Goal: Information Seeking & Learning: Learn about a topic

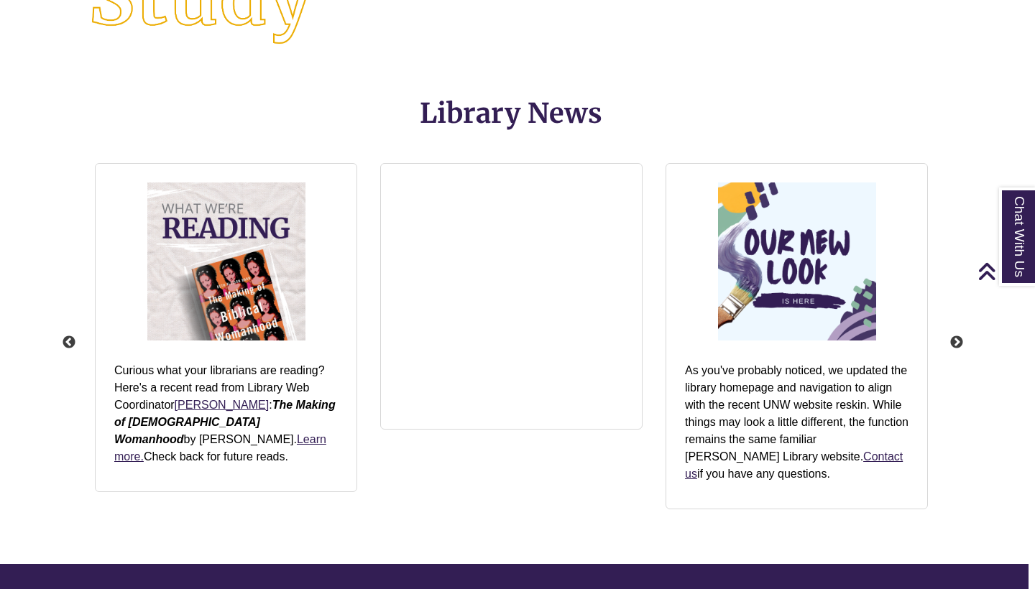
scroll to position [1685, 8]
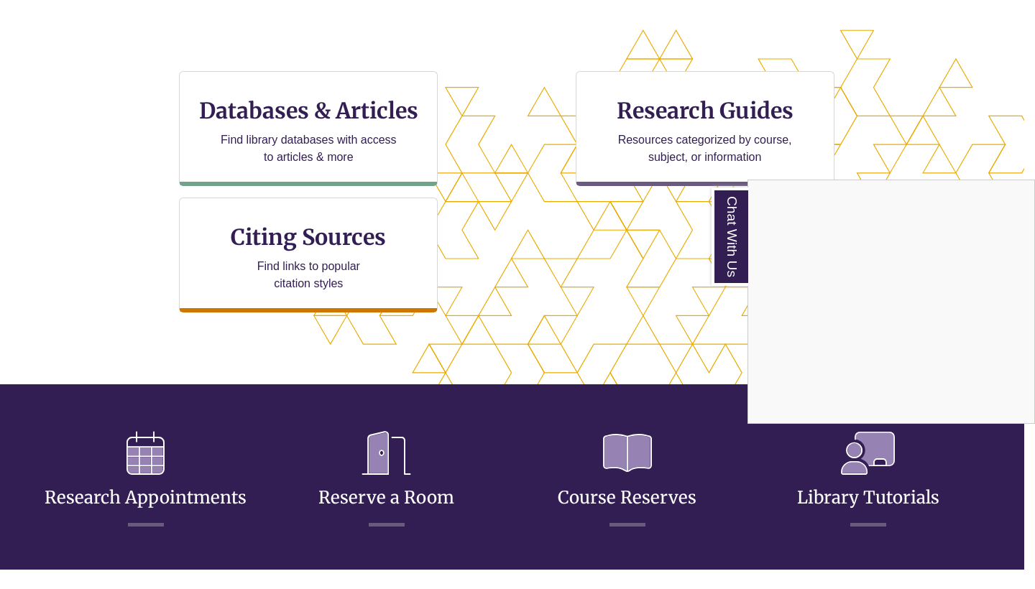
click at [305, 172] on div "Chat With Us" at bounding box center [517, 294] width 1035 height 589
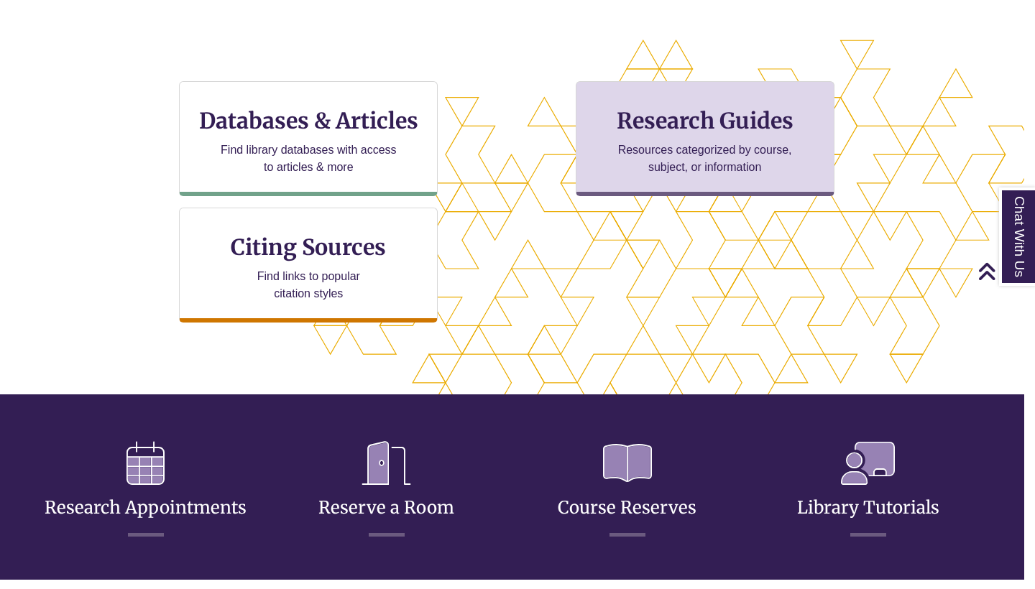
click at [598, 119] on h3 "Research Guides" at bounding box center [705, 120] width 234 height 27
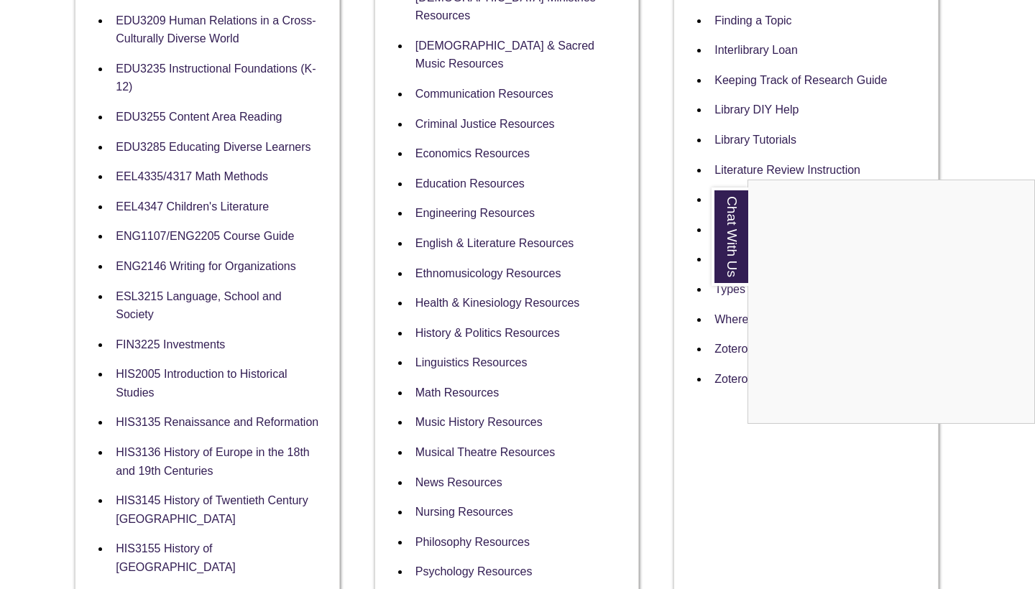
scroll to position [659, 11]
click at [535, 210] on div "Chat With Us" at bounding box center [517, 294] width 1035 height 589
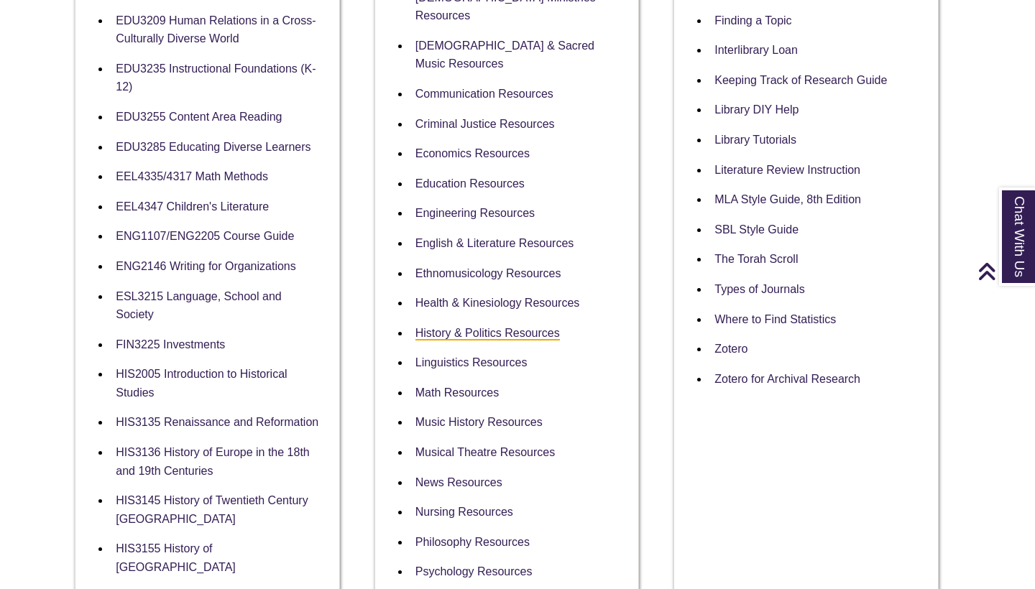
click at [503, 327] on link "History & Politics Resources" at bounding box center [487, 334] width 144 height 14
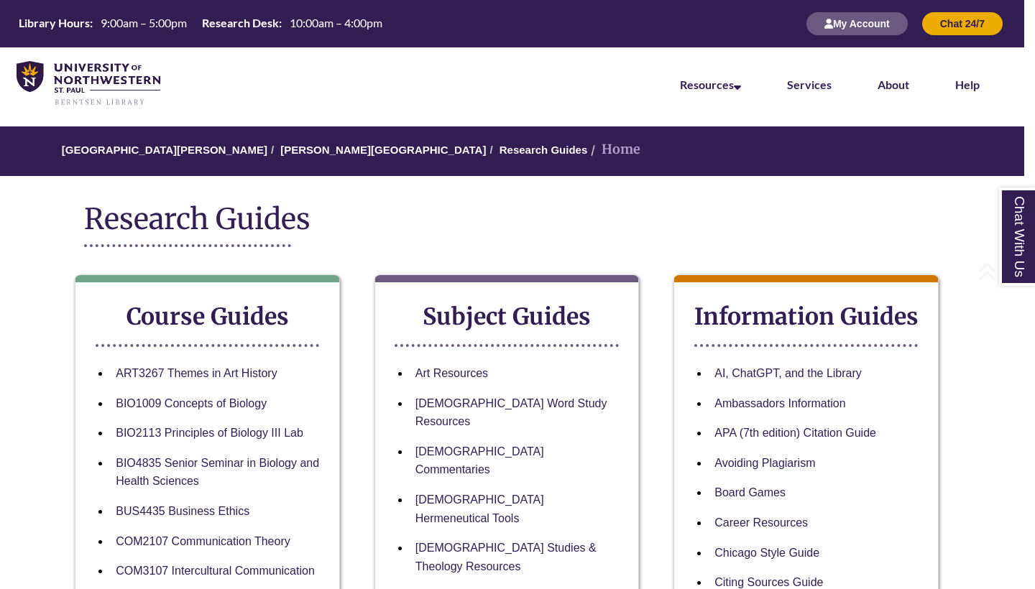
scroll to position [1, 11]
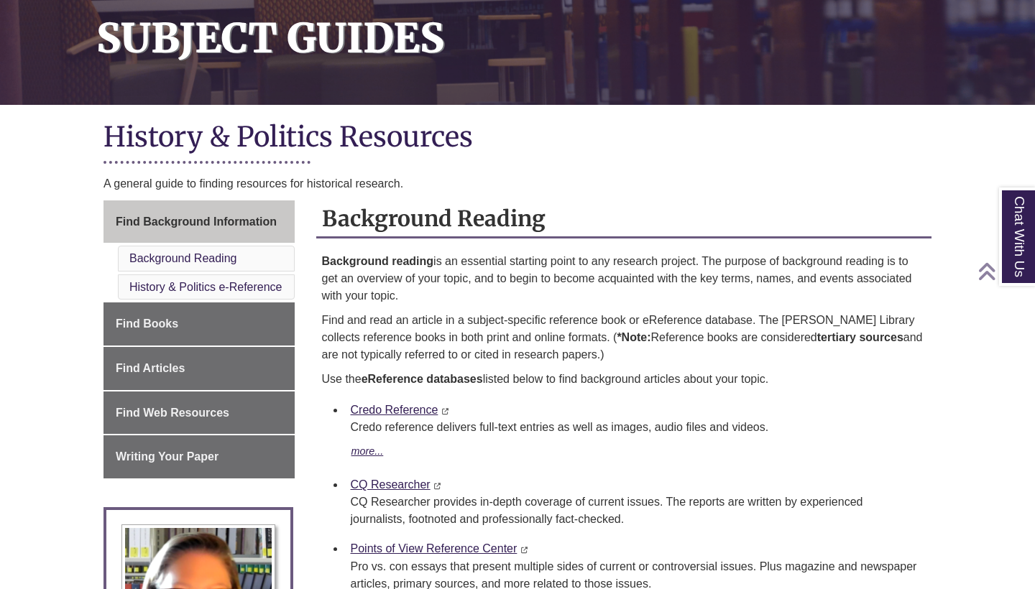
scroll to position [237, 0]
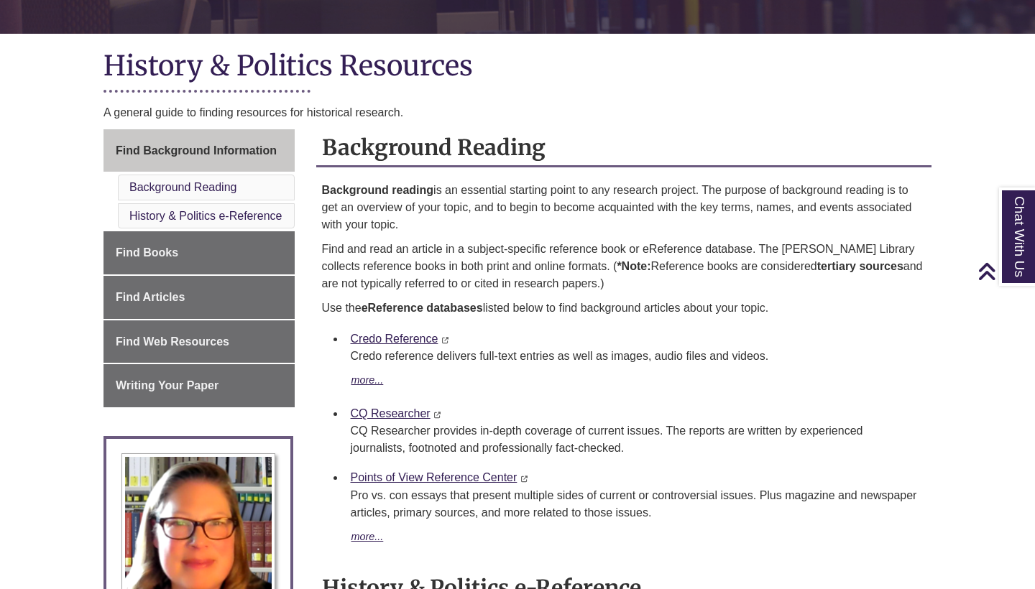
click at [503, 211] on p "Background reading is an essential starting point to any research project. The …" at bounding box center [624, 208] width 604 height 52
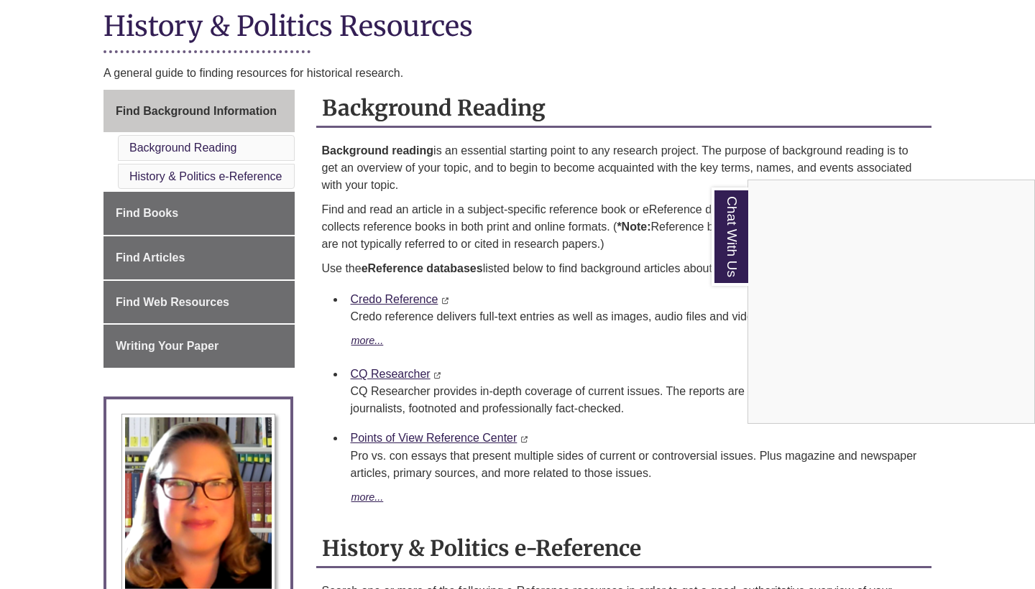
scroll to position [343, 0]
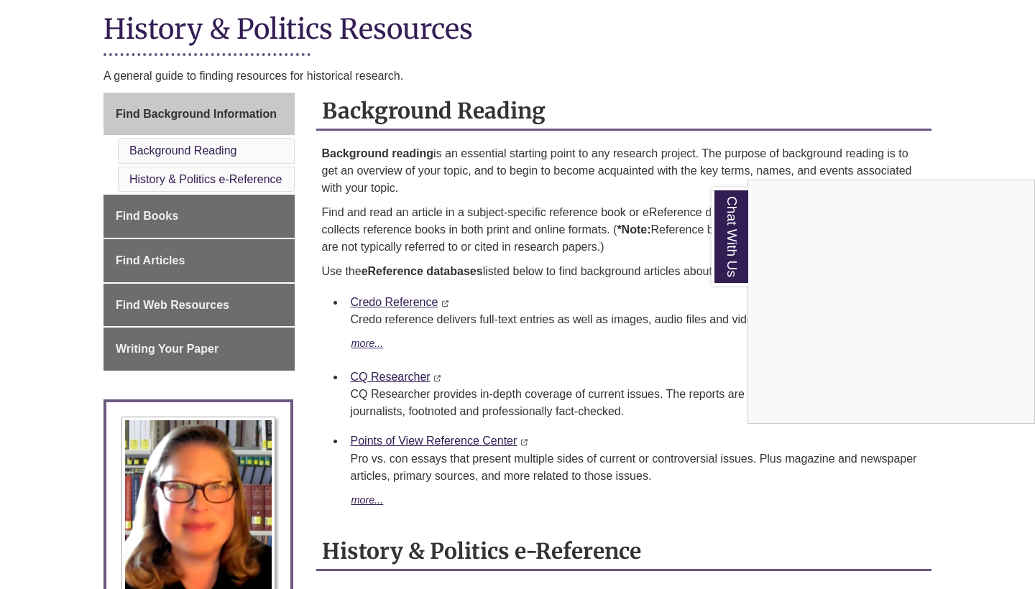
click at [252, 206] on div "Chat With Us" at bounding box center [517, 294] width 1035 height 589
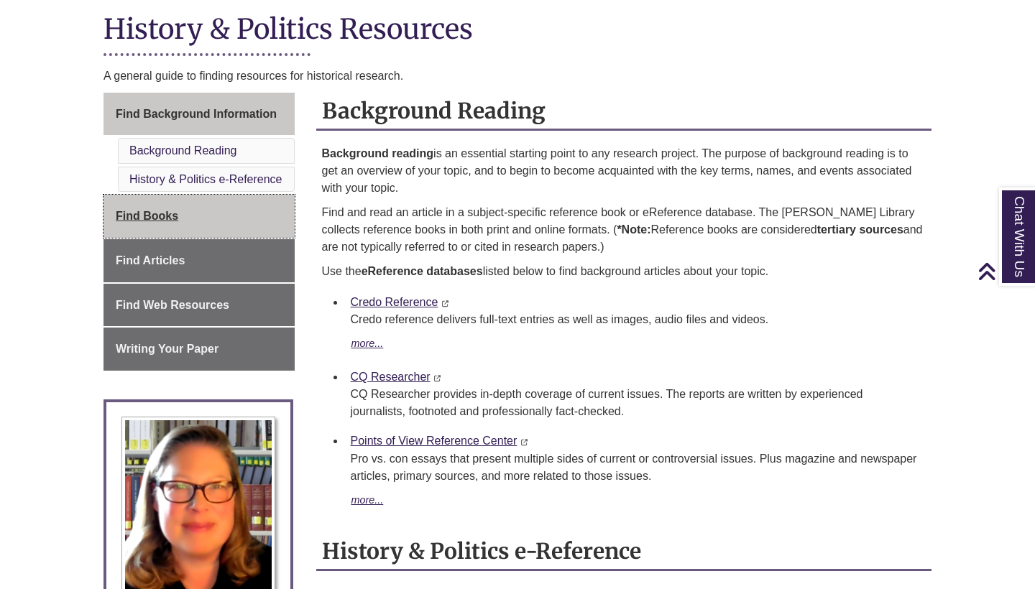
click at [138, 211] on span "Find Books" at bounding box center [147, 216] width 63 height 12
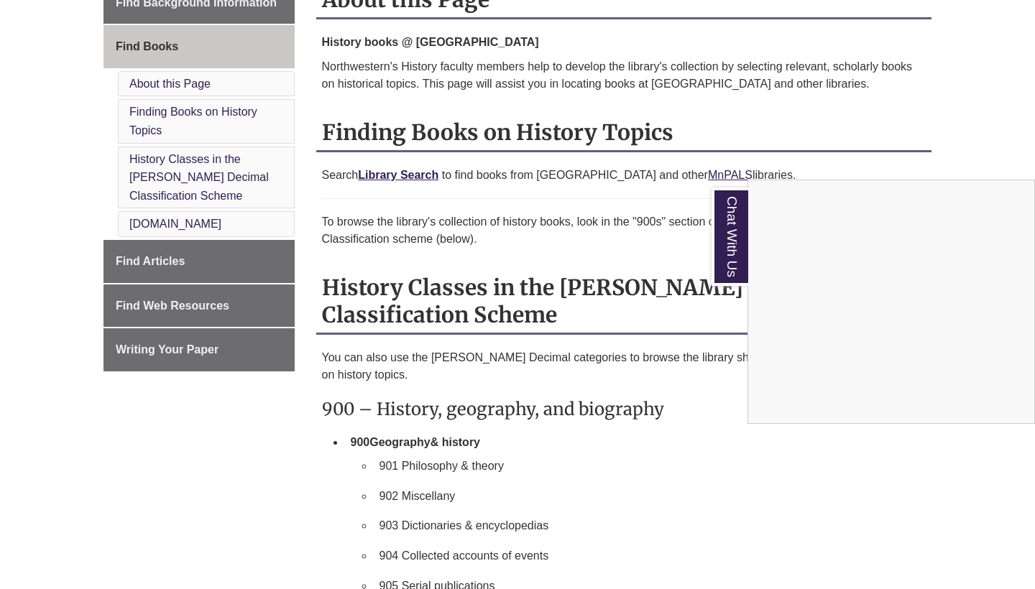
scroll to position [453, 0]
click at [168, 352] on div "Chat With Us" at bounding box center [517, 294] width 1035 height 589
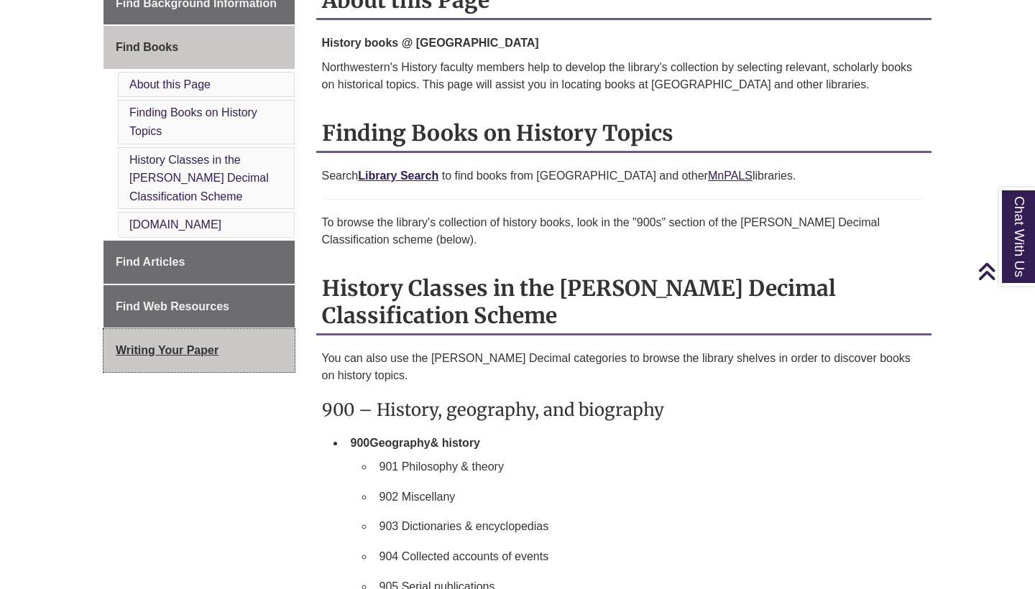
click at [165, 344] on span "Writing Your Paper" at bounding box center [167, 350] width 103 height 12
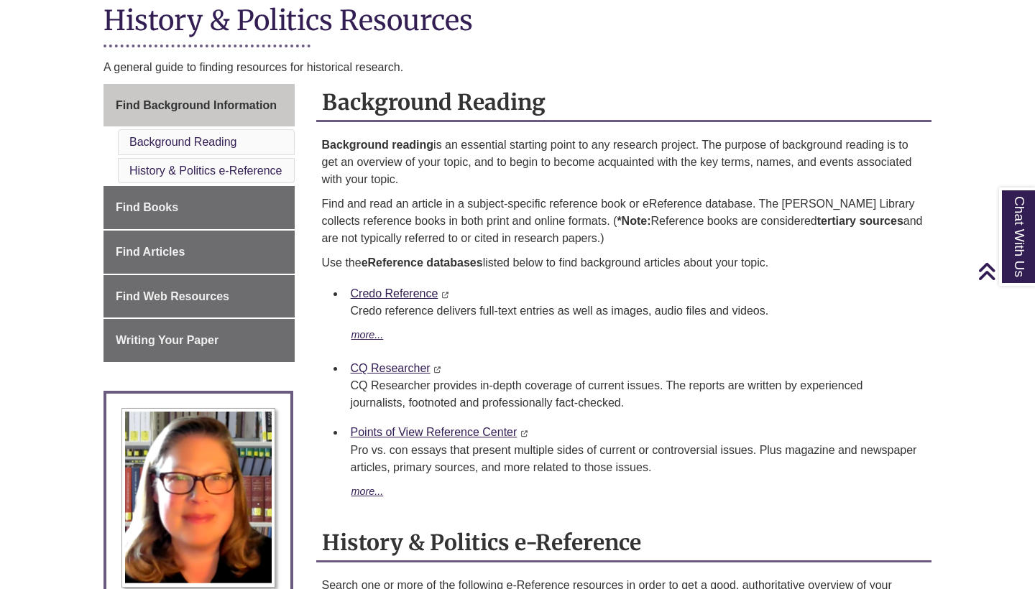
scroll to position [356, 0]
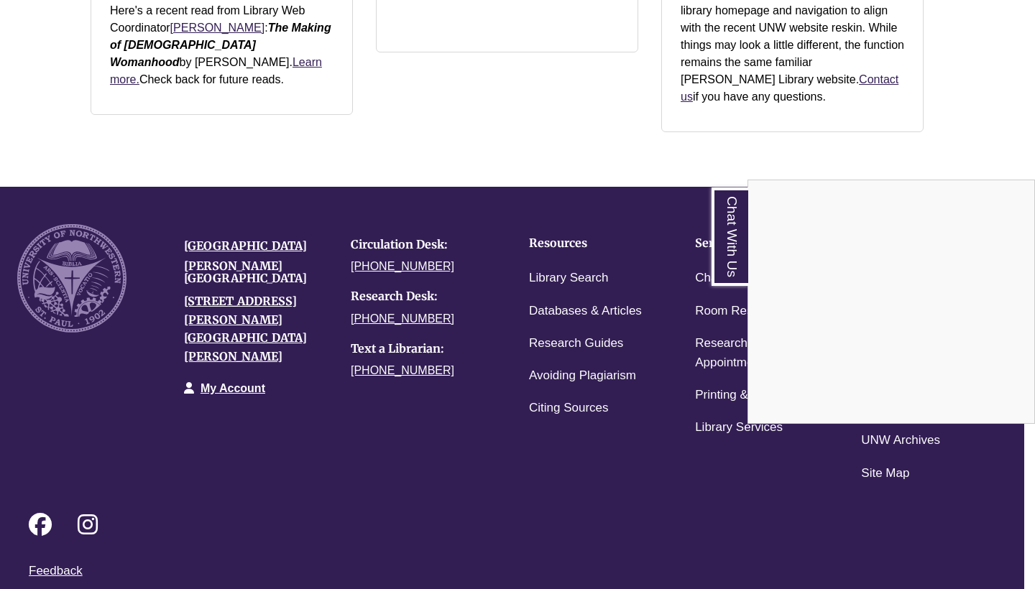
scroll to position [2058, 11]
click at [549, 263] on div "Chat With Us" at bounding box center [517, 294] width 1035 height 589
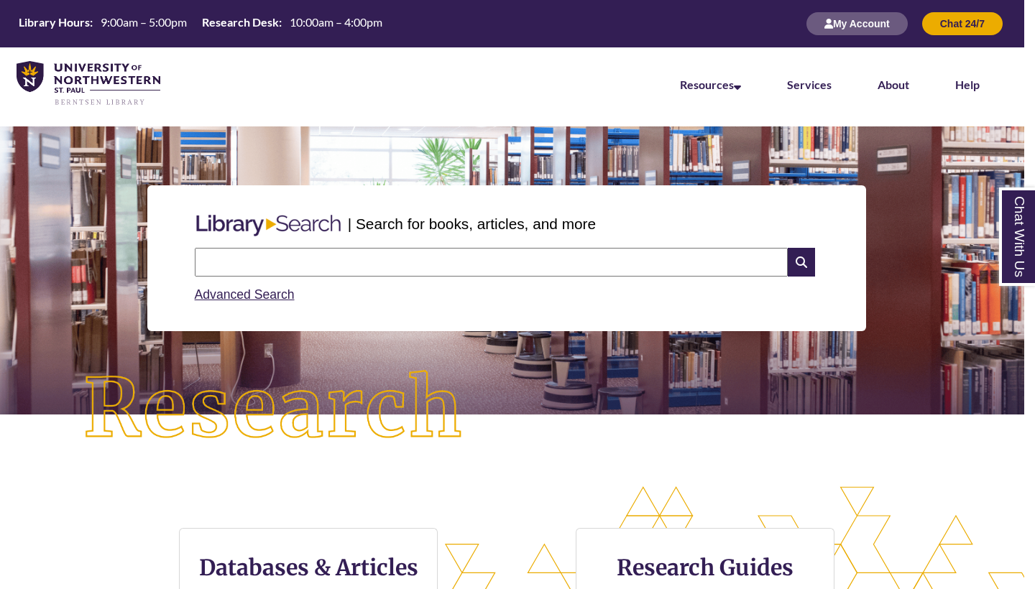
scroll to position [0, 11]
click at [497, 266] on input "text" at bounding box center [491, 262] width 593 height 29
type input "**********"
